Goal: Navigation & Orientation: Go to known website

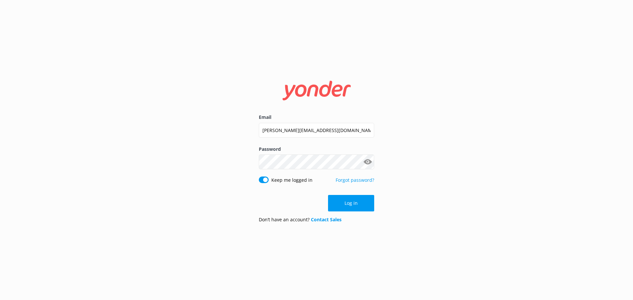
click at [374, 131] on div at bounding box center [374, 131] width 0 height 0
type input "[PERSON_NAME][EMAIL_ADDRESS][DOMAIN_NAME]"
click at [356, 202] on button "Log in" at bounding box center [351, 203] width 46 height 16
